Goal: Browse casually

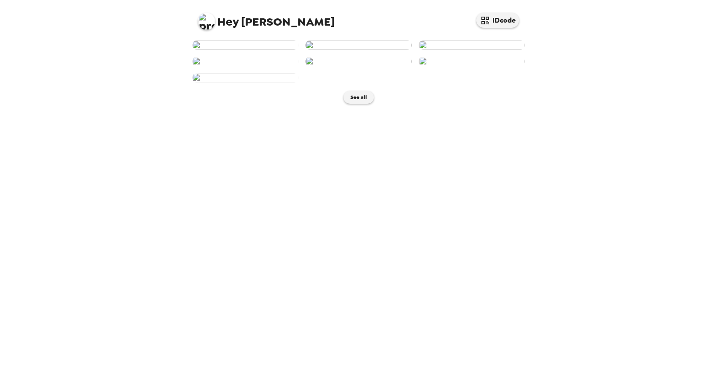
scroll to position [104, 0]
click at [352, 104] on button "See all" at bounding box center [358, 97] width 30 height 13
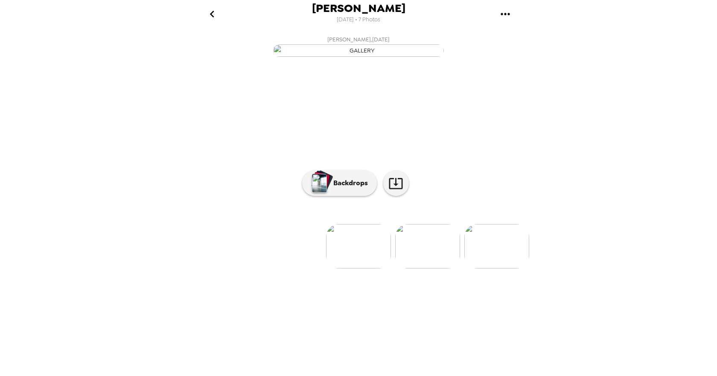
click at [433, 268] on img at bounding box center [427, 246] width 65 height 44
click at [507, 12] on icon "gallery menu" at bounding box center [505, 14] width 14 height 14
click at [210, 15] on div at bounding box center [358, 188] width 717 height 376
click at [425, 268] on img at bounding box center [427, 246] width 65 height 44
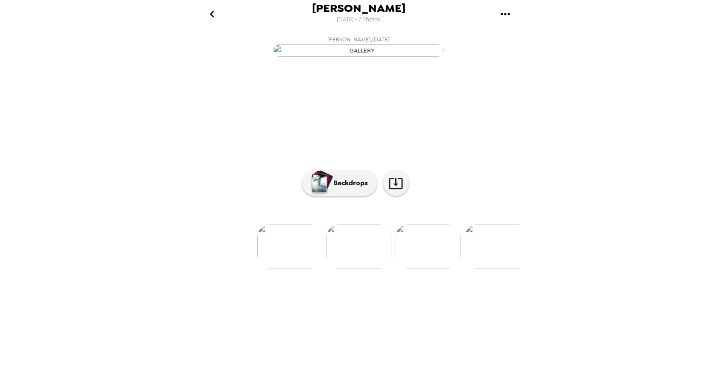
click at [432, 268] on img at bounding box center [428, 246] width 65 height 44
click at [435, 268] on img at bounding box center [428, 246] width 65 height 44
click at [214, 14] on icon "go back" at bounding box center [212, 14] width 14 height 14
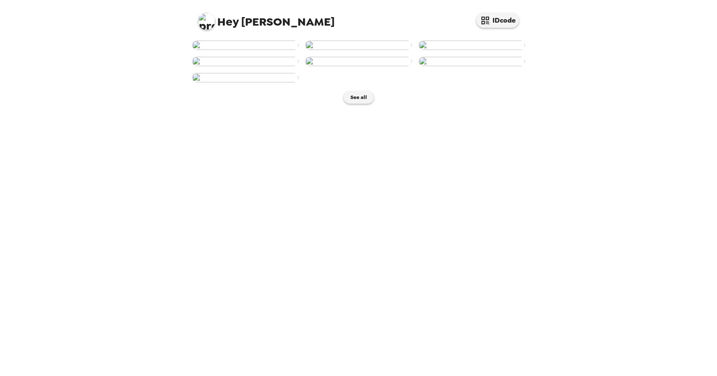
click at [246, 50] on img at bounding box center [245, 45] width 106 height 9
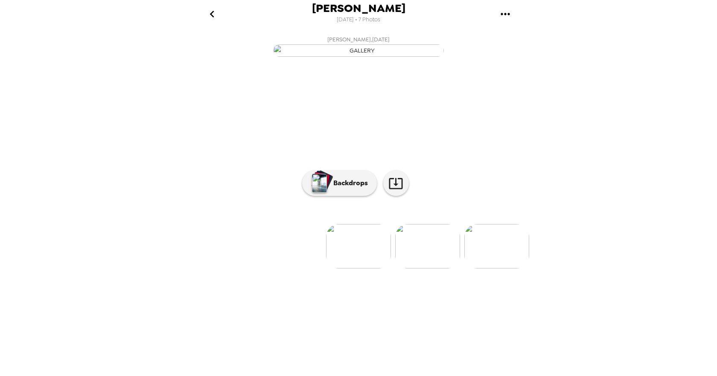
click at [420, 268] on img at bounding box center [427, 246] width 65 height 44
click at [426, 268] on img at bounding box center [428, 246] width 65 height 44
click at [419, 268] on img at bounding box center [428, 246] width 65 height 44
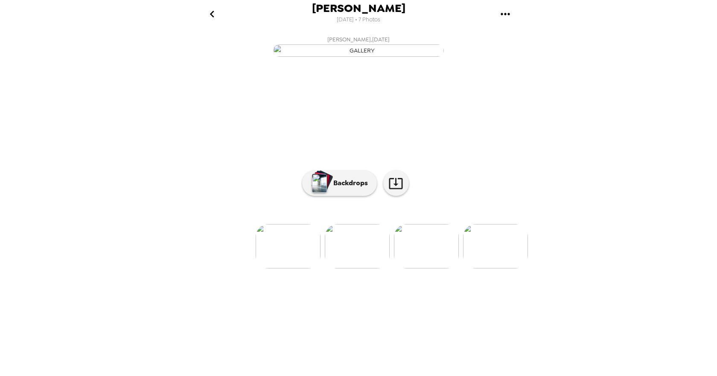
scroll to position [0, 72]
click at [396, 191] on icon at bounding box center [395, 183] width 15 height 15
click at [212, 14] on icon "go back" at bounding box center [212, 14] width 14 height 14
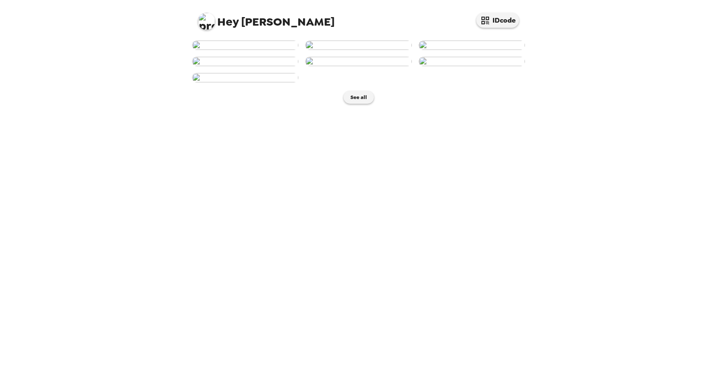
scroll to position [104, 0]
click at [355, 104] on button "See all" at bounding box center [358, 97] width 30 height 13
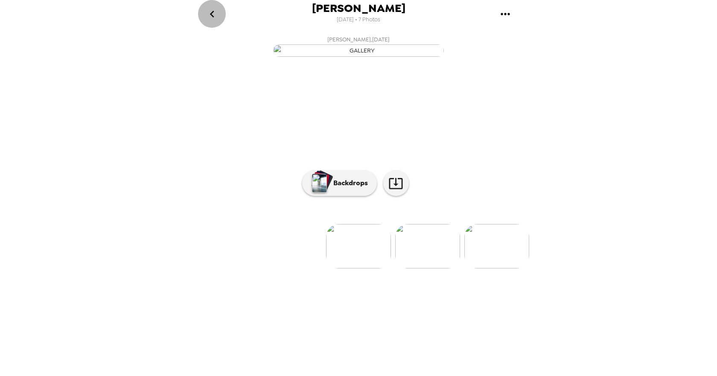
click at [213, 11] on icon "go back" at bounding box center [212, 14] width 4 height 7
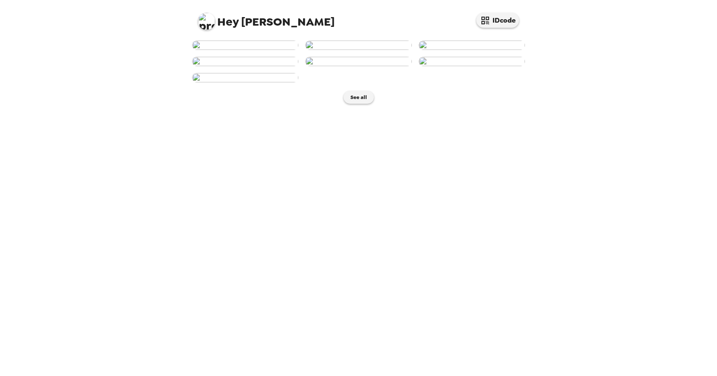
click at [239, 66] on img at bounding box center [245, 61] width 106 height 9
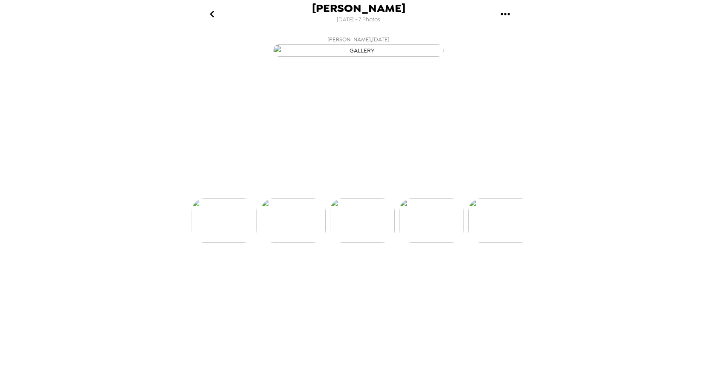
scroll to position [0, 206]
click at [426, 268] on img at bounding box center [428, 246] width 65 height 44
click at [361, 268] on img at bounding box center [360, 246] width 65 height 44
click at [286, 268] on img at bounding box center [291, 246] width 65 height 44
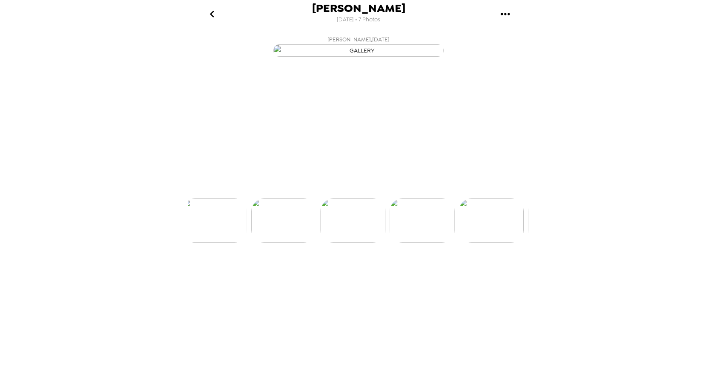
scroll to position [0, 206]
click at [288, 268] on img at bounding box center [290, 246] width 65 height 44
click at [215, 268] on img at bounding box center [221, 246] width 65 height 44
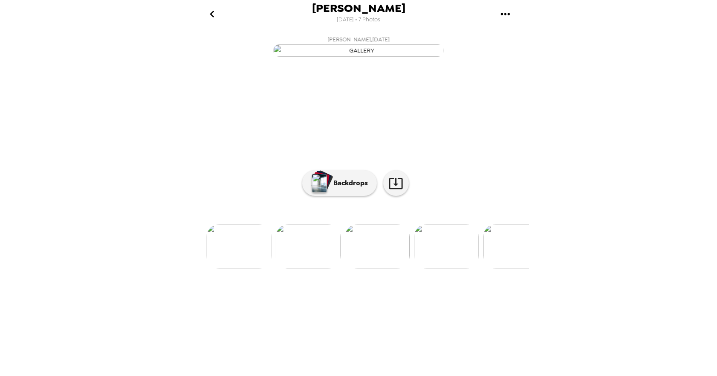
click at [378, 268] on img at bounding box center [377, 246] width 65 height 44
click at [280, 268] on img at bounding box center [290, 246] width 65 height 44
click at [282, 268] on img at bounding box center [289, 246] width 65 height 44
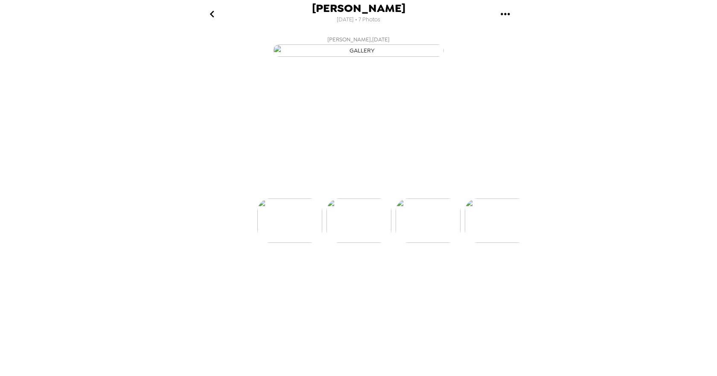
scroll to position [0, 0]
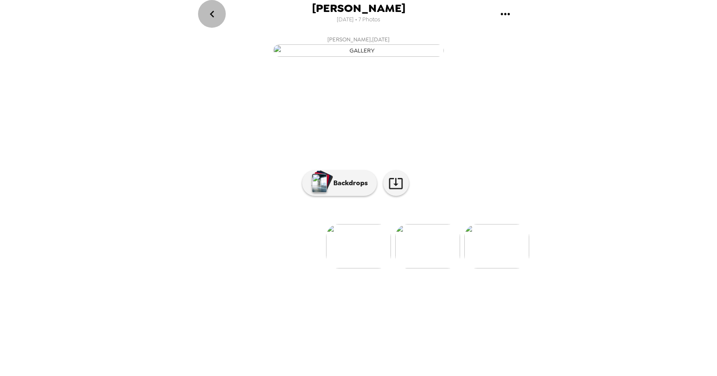
click at [213, 16] on icon "go back" at bounding box center [212, 14] width 14 height 14
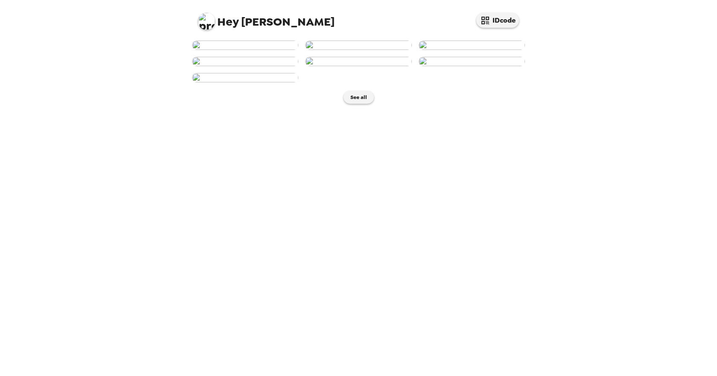
click at [352, 50] on img at bounding box center [358, 45] width 106 height 9
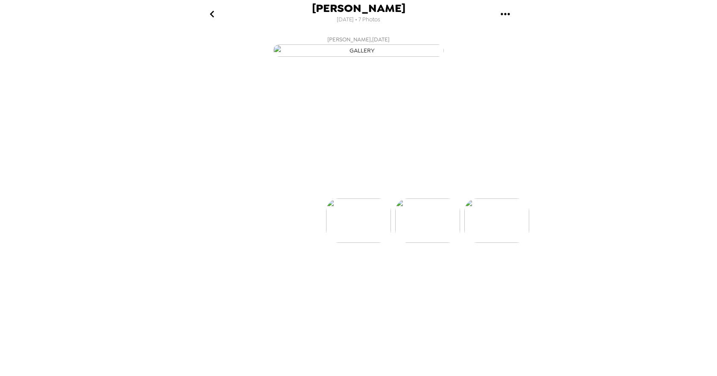
scroll to position [0, 69]
click at [212, 14] on icon "go back" at bounding box center [212, 14] width 14 height 14
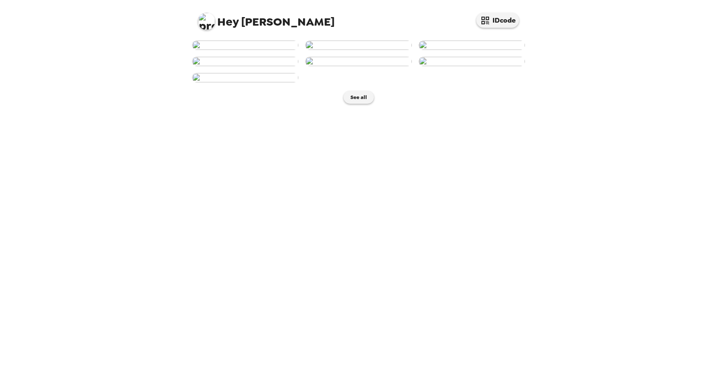
click at [239, 66] on img at bounding box center [245, 61] width 106 height 9
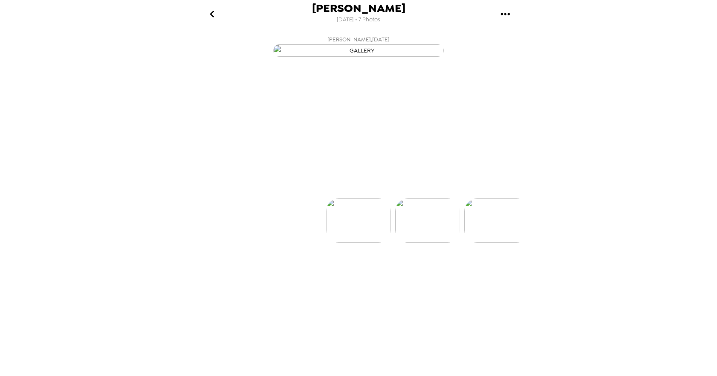
scroll to position [0, 206]
click at [210, 13] on icon "go back" at bounding box center [212, 14] width 14 height 14
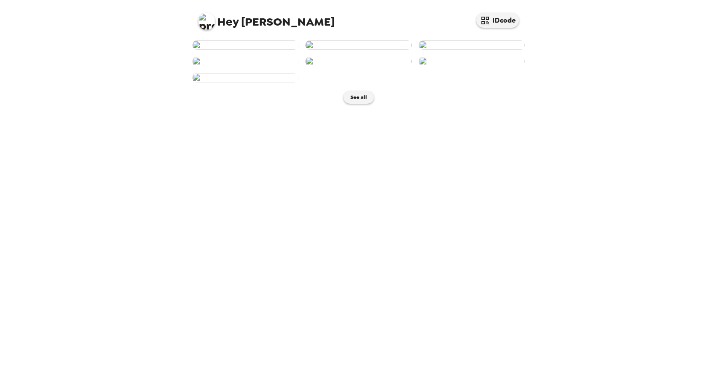
click at [245, 66] on img at bounding box center [245, 61] width 106 height 9
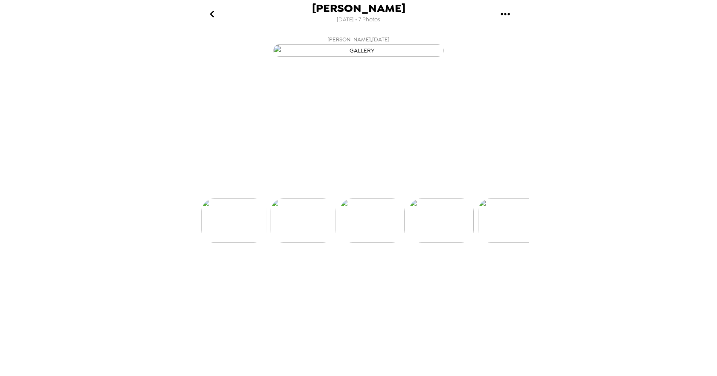
scroll to position [0, 206]
click at [429, 268] on img at bounding box center [428, 246] width 65 height 44
click at [285, 268] on img at bounding box center [291, 246] width 65 height 44
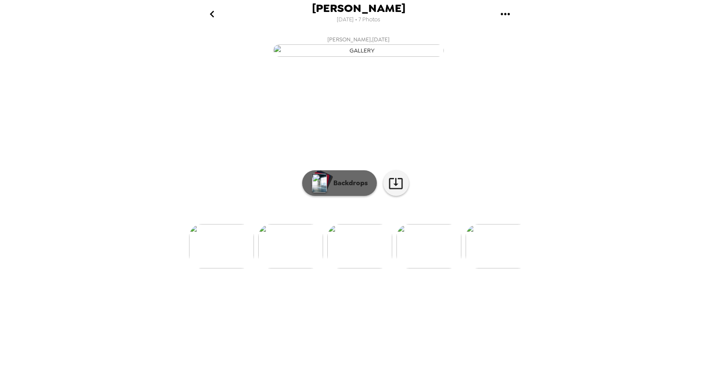
click at [350, 188] on p "Backdrops" at bounding box center [348, 183] width 39 height 10
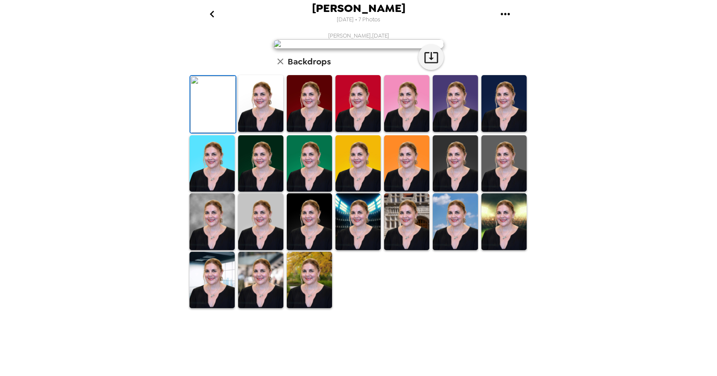
scroll to position [9, 0]
click at [259, 132] on img at bounding box center [260, 103] width 45 height 57
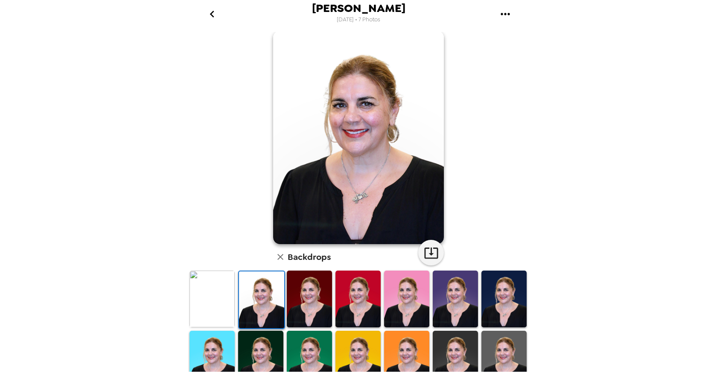
click at [207, 292] on img at bounding box center [211, 299] width 45 height 57
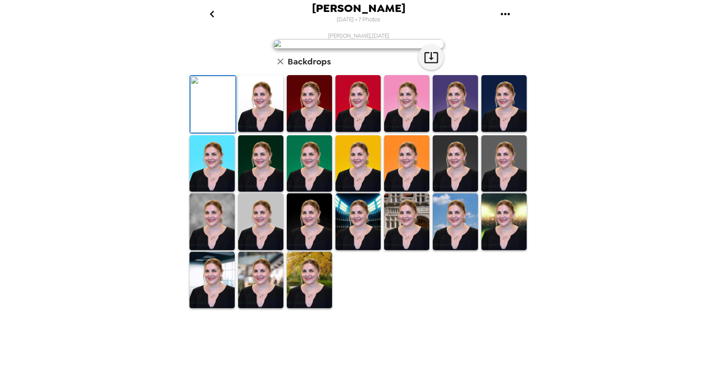
scroll to position [137, 0]
click at [307, 250] on img at bounding box center [309, 221] width 45 height 57
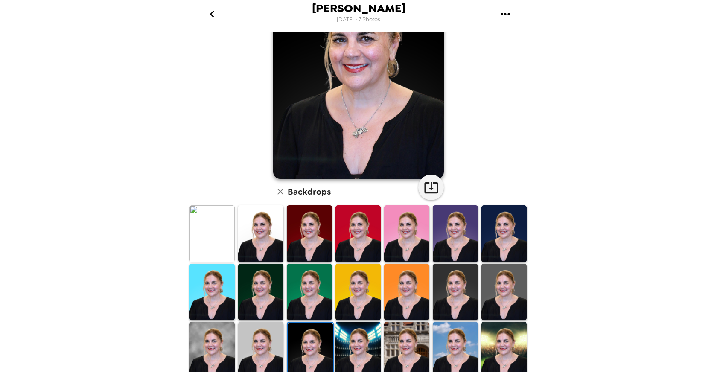
scroll to position [0, 0]
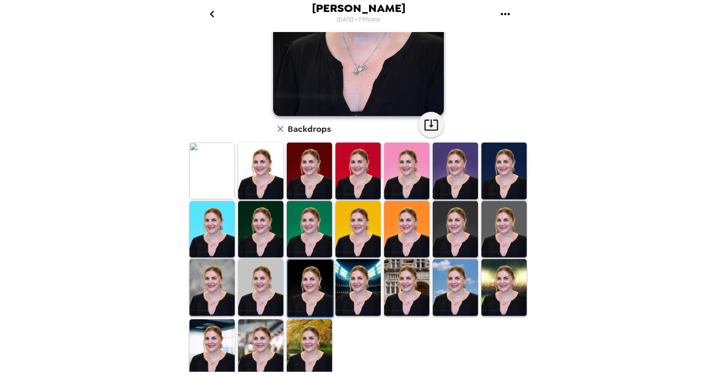
click at [208, 279] on img at bounding box center [211, 287] width 45 height 57
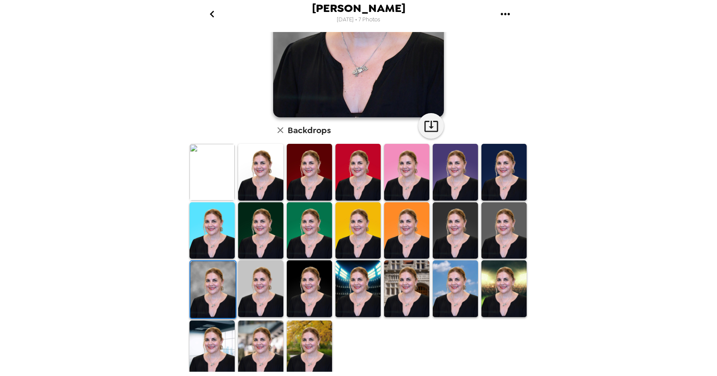
scroll to position [137, 0]
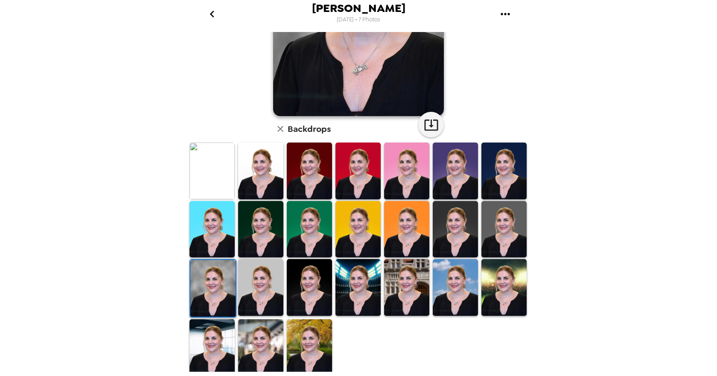
click at [253, 339] on img at bounding box center [260, 347] width 45 height 57
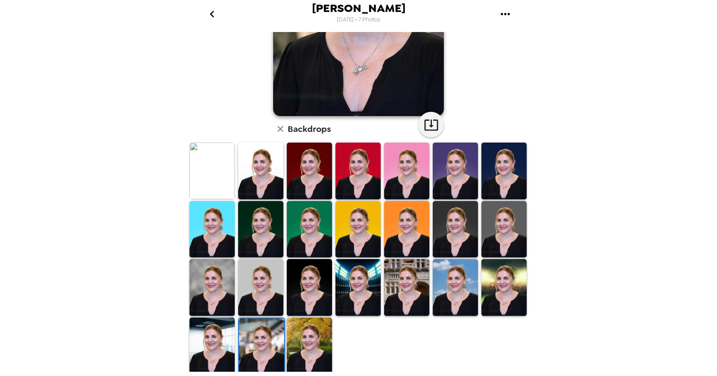
click at [402, 278] on img at bounding box center [406, 287] width 45 height 57
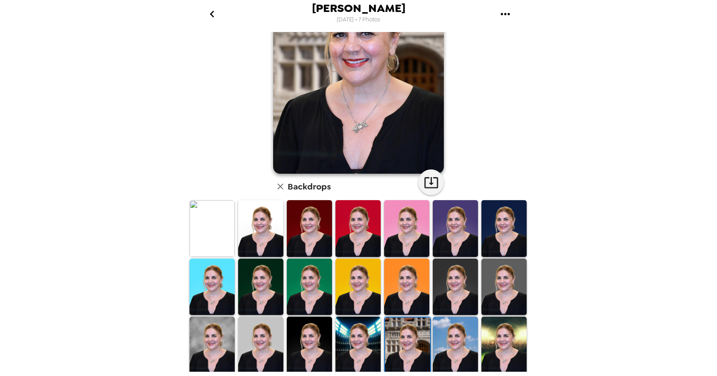
scroll to position [85, 0]
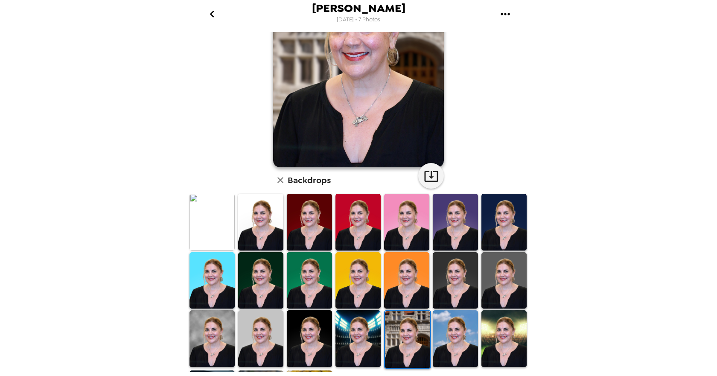
click at [214, 215] on img at bounding box center [211, 222] width 45 height 57
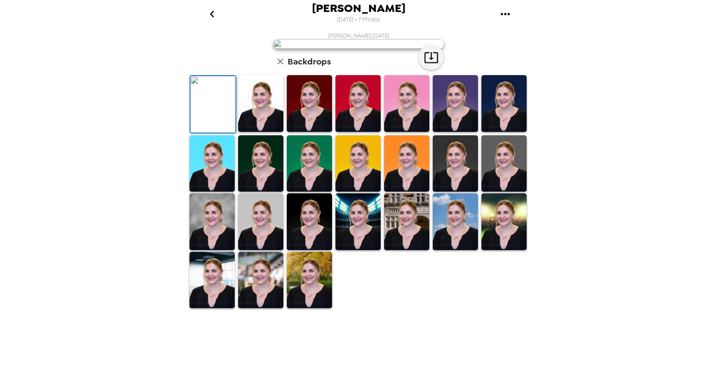
scroll to position [0, 0]
click at [211, 134] on div "[PERSON_NAME] , [DATE] Backdrops" at bounding box center [358, 170] width 341 height 277
click at [277, 67] on icon "button" at bounding box center [280, 61] width 10 height 10
click at [211, 14] on icon "go back" at bounding box center [212, 14] width 4 height 7
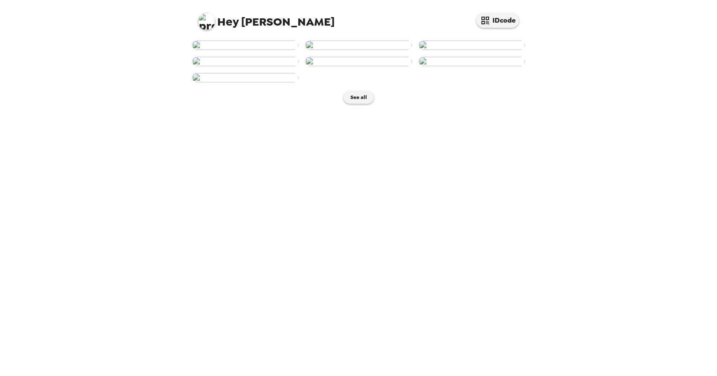
click at [251, 66] on img at bounding box center [245, 61] width 106 height 9
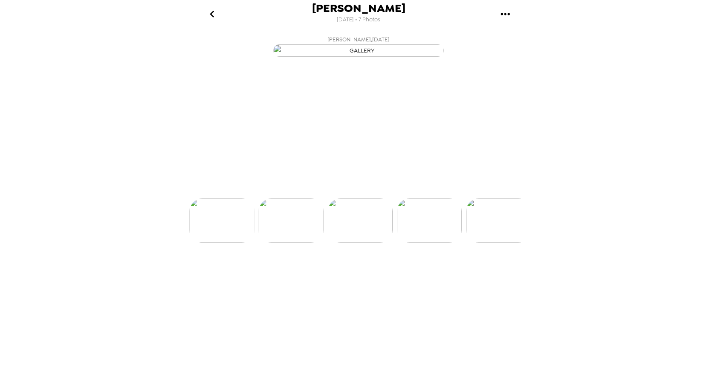
scroll to position [0, 206]
click at [291, 268] on img at bounding box center [290, 246] width 65 height 44
click at [352, 268] on img at bounding box center [359, 246] width 65 height 44
click at [358, 268] on img at bounding box center [359, 246] width 65 height 44
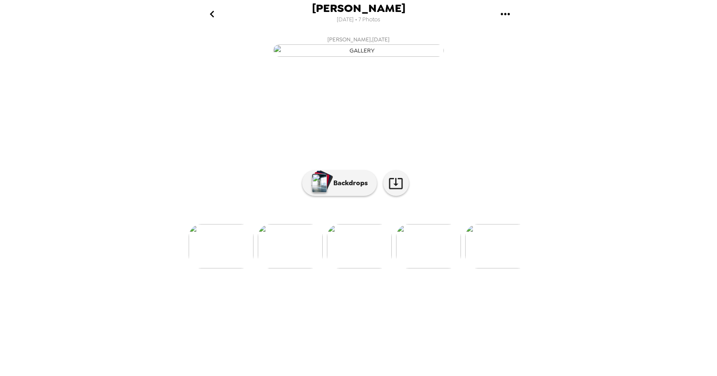
click at [434, 268] on img at bounding box center [428, 246] width 65 height 44
click at [399, 191] on icon at bounding box center [395, 183] width 15 height 15
click at [224, 268] on img at bounding box center [221, 246] width 65 height 44
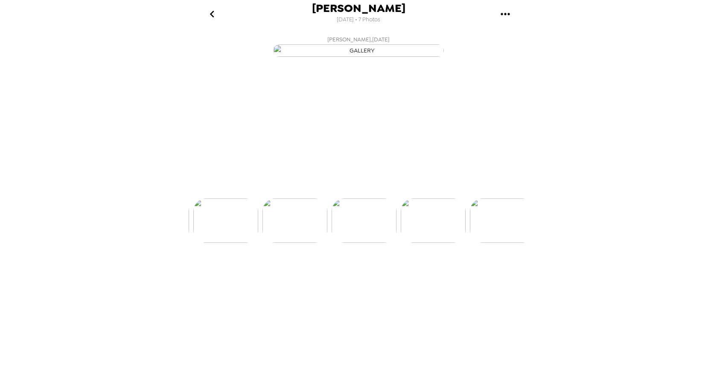
scroll to position [0, 206]
click at [425, 268] on img at bounding box center [428, 246] width 65 height 44
click at [437, 268] on img at bounding box center [429, 246] width 65 height 44
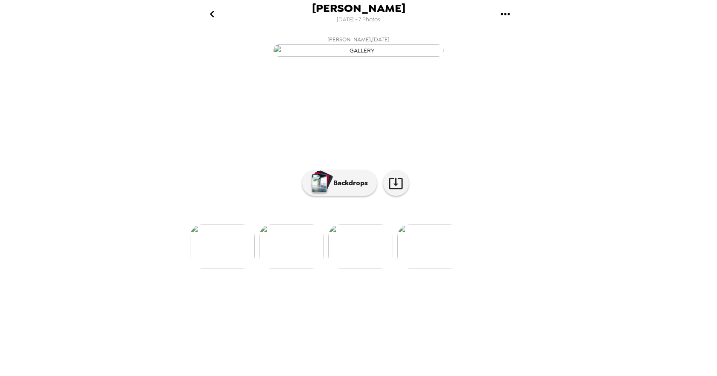
click at [433, 268] on img at bounding box center [429, 246] width 65 height 44
click at [301, 268] on img at bounding box center [291, 246] width 65 height 44
click at [292, 268] on img at bounding box center [291, 246] width 65 height 44
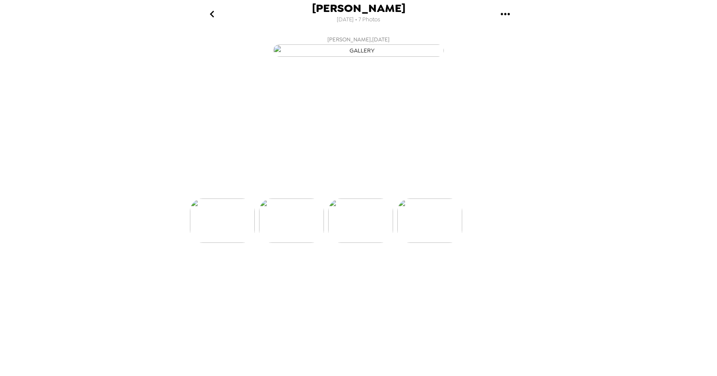
scroll to position [0, 275]
click at [283, 268] on img at bounding box center [291, 246] width 65 height 44
click at [289, 268] on img at bounding box center [290, 246] width 65 height 44
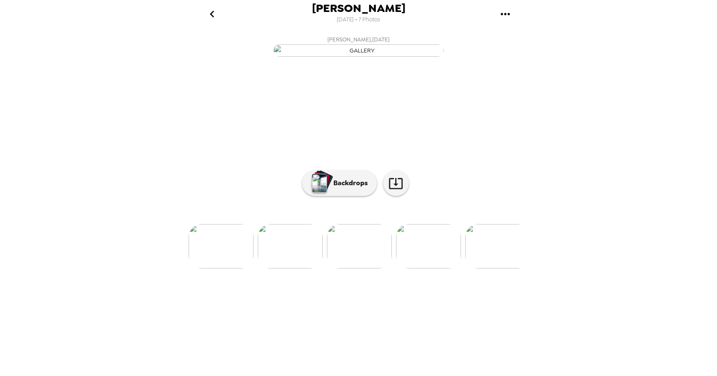
click at [287, 268] on img at bounding box center [290, 246] width 65 height 44
click at [285, 268] on img at bounding box center [289, 246] width 65 height 44
click at [427, 268] on img at bounding box center [427, 246] width 65 height 44
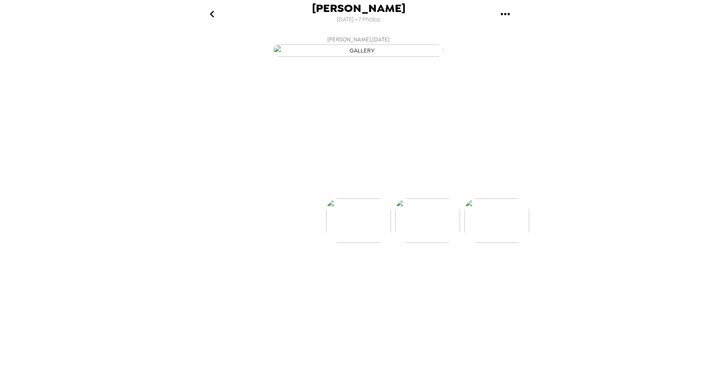
scroll to position [0, 69]
click at [352, 268] on img at bounding box center [358, 246] width 65 height 44
click at [420, 268] on img at bounding box center [428, 246] width 65 height 44
click at [437, 268] on img at bounding box center [428, 246] width 65 height 44
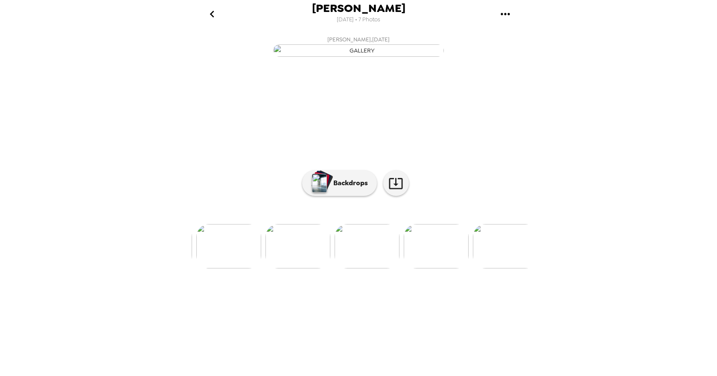
scroll to position [0, 206]
click at [416, 268] on img at bounding box center [428, 246] width 65 height 44
click at [287, 268] on img at bounding box center [291, 246] width 65 height 44
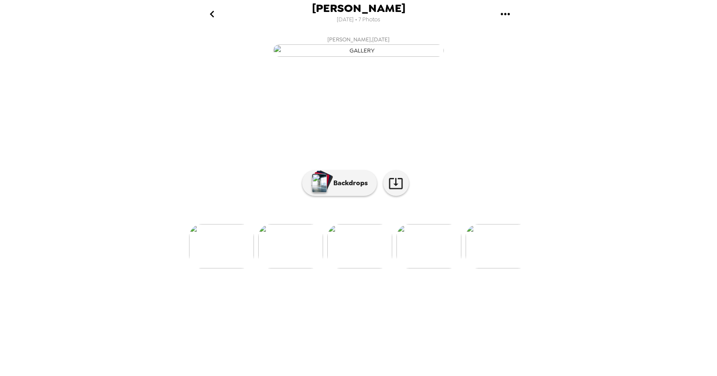
click at [211, 13] on icon "go back" at bounding box center [212, 14] width 4 height 7
